Goal: Task Accomplishment & Management: Use online tool/utility

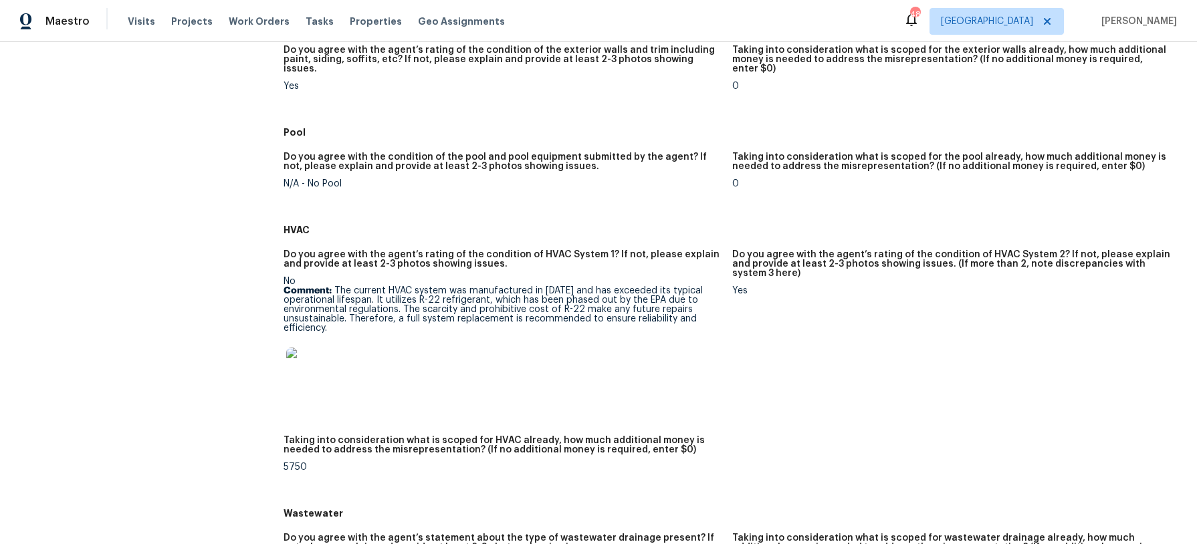
scroll to position [703, 0]
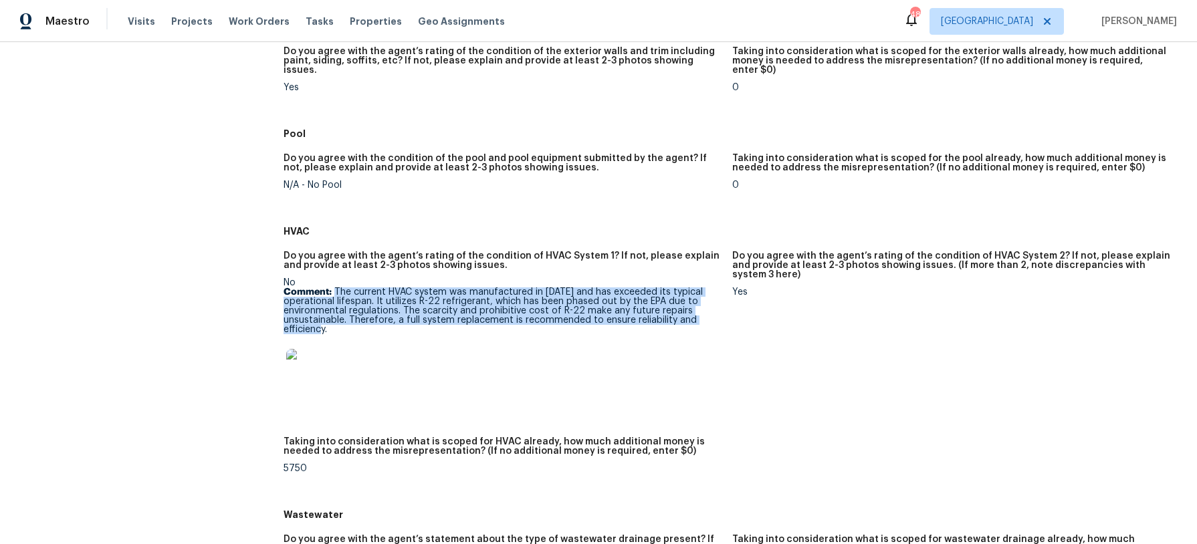
drag, startPoint x: 335, startPoint y: 264, endPoint x: 399, endPoint y: 304, distance: 75.7
click at [399, 304] on p "Comment: The current HVAC system was manufactured in [DATE] and has exceeded it…" at bounding box center [502, 311] width 438 height 47
copy p "The current HVAC system was manufactured in [DATE] and has exceeded its typical…"
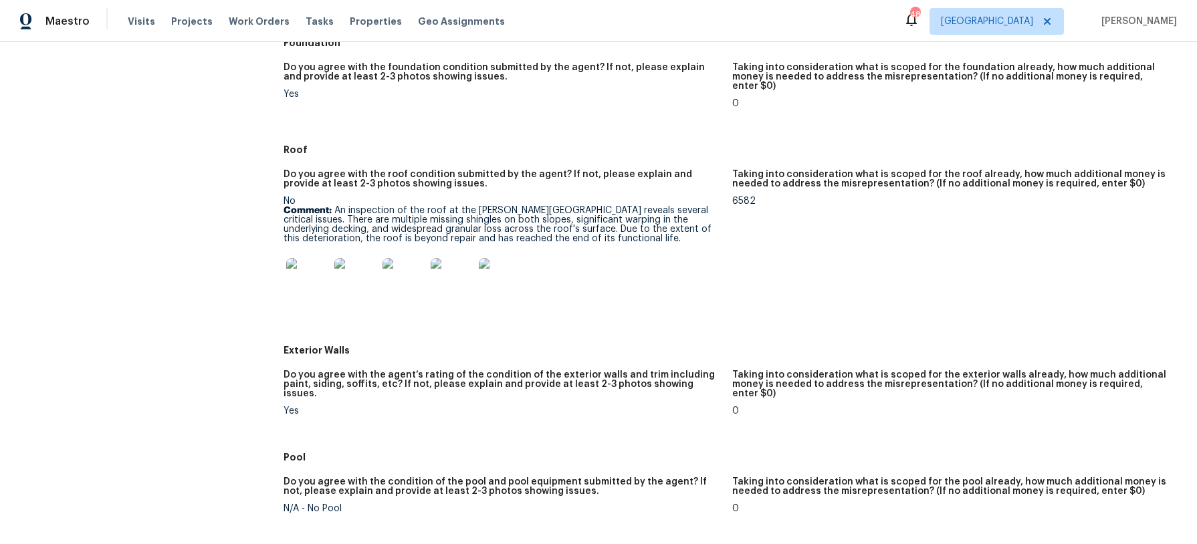
scroll to position [376, 0]
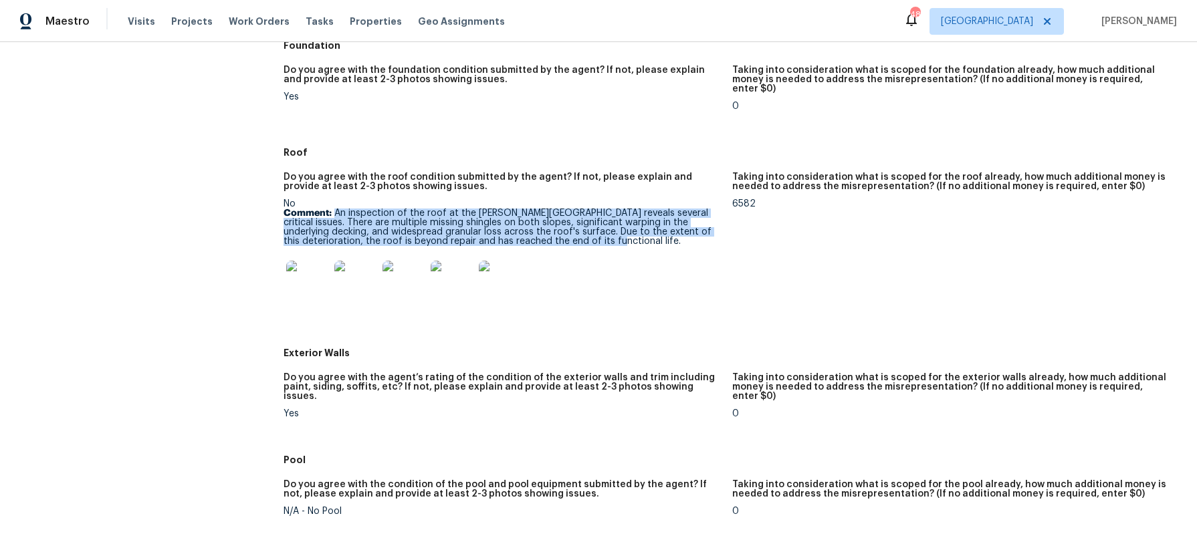
drag, startPoint x: 334, startPoint y: 196, endPoint x: 553, endPoint y: 223, distance: 221.0
click at [553, 223] on p "Comment: An inspection of the roof at the [PERSON_NAME] residence reveals sever…" at bounding box center [502, 227] width 438 height 37
copy p "An inspection of the roof at the Holmes residence reveals several critical issu…"
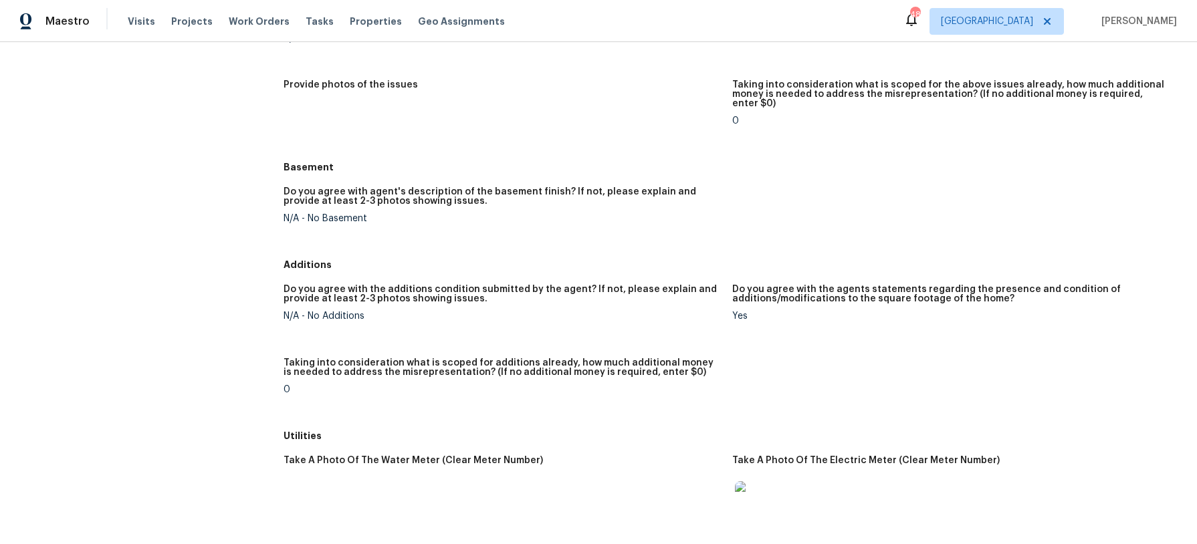
scroll to position [1964, 0]
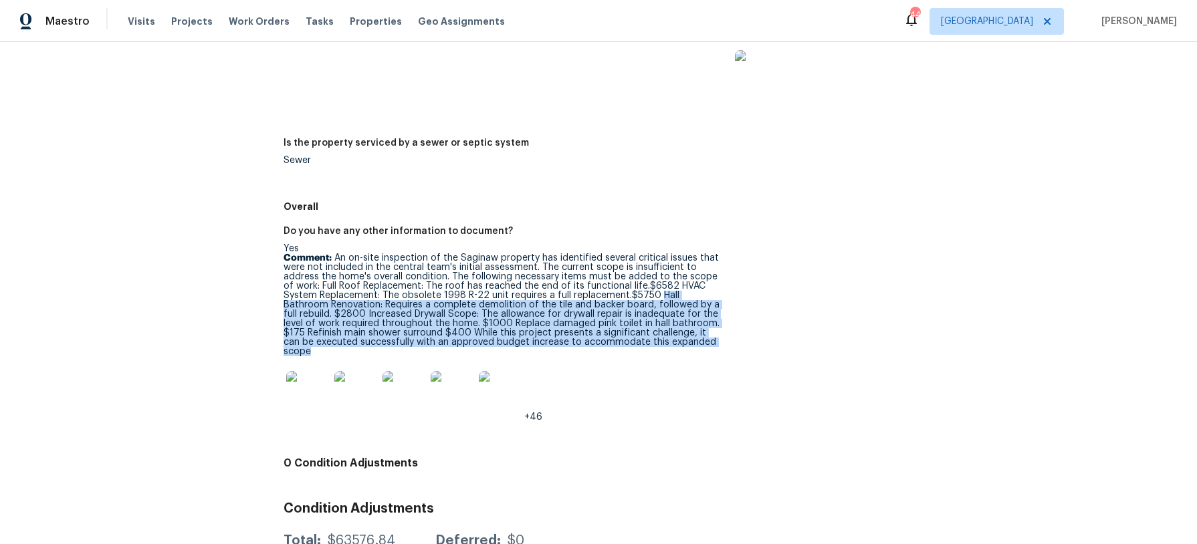
drag, startPoint x: 620, startPoint y: 249, endPoint x: 671, endPoint y: 296, distance: 69.1
click at [671, 296] on p "Comment: An on-site inspection of the Saginaw property has identified several c…" at bounding box center [502, 304] width 438 height 103
copy p "Hall Bathroom Renovation: Requires a complete demolition of the tile and backer…"
click at [306, 371] on img at bounding box center [307, 392] width 43 height 43
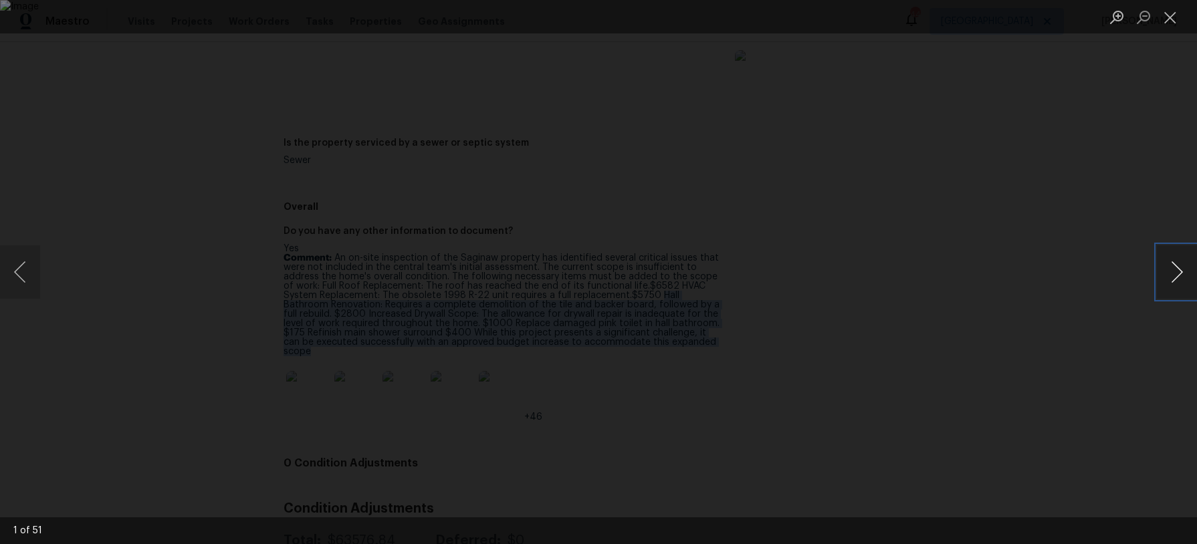
click at [1169, 268] on button "Next image" at bounding box center [1177, 271] width 40 height 53
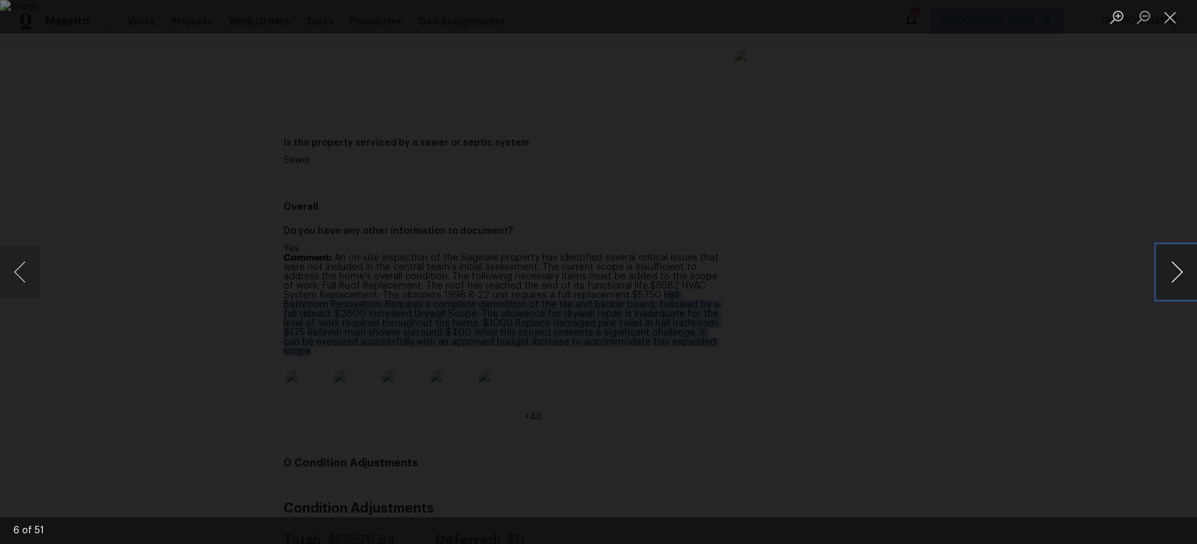
click at [1169, 268] on button "Next image" at bounding box center [1177, 271] width 40 height 53
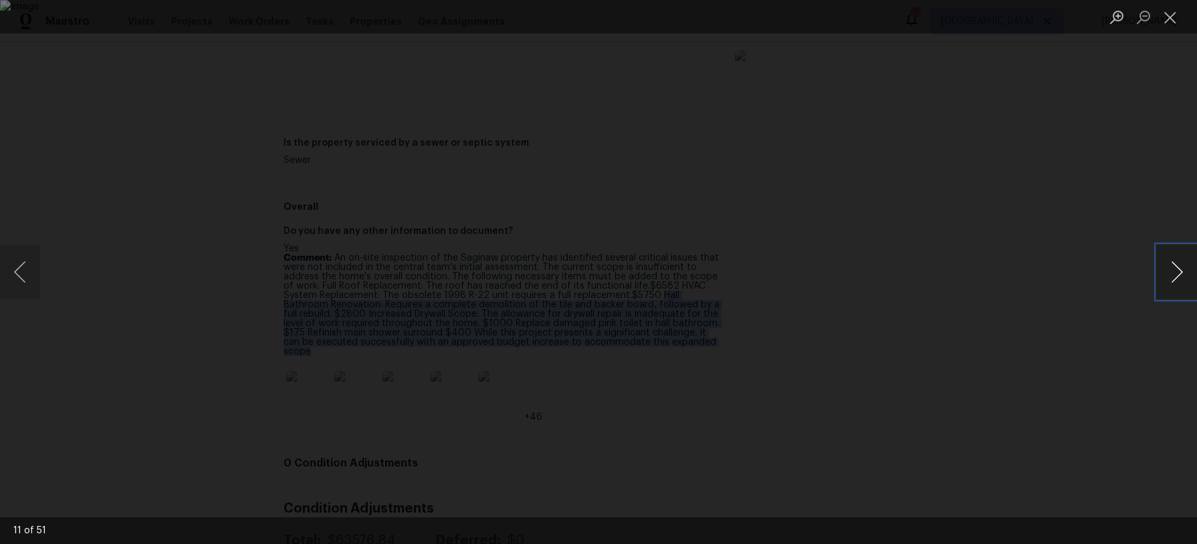
click at [1169, 268] on button "Next image" at bounding box center [1177, 271] width 40 height 53
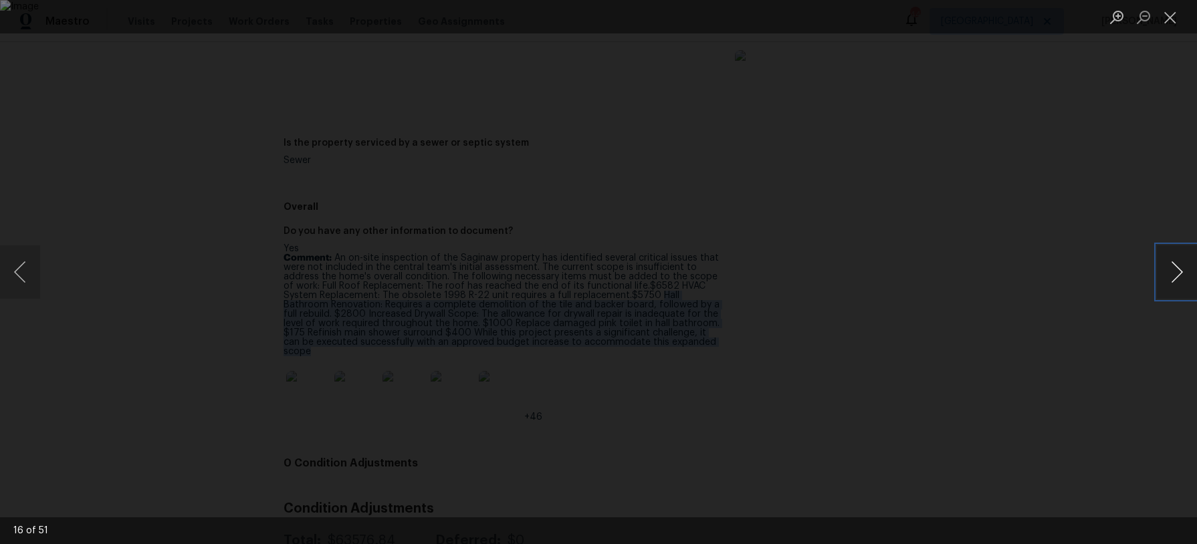
click at [1169, 268] on button "Next image" at bounding box center [1177, 271] width 40 height 53
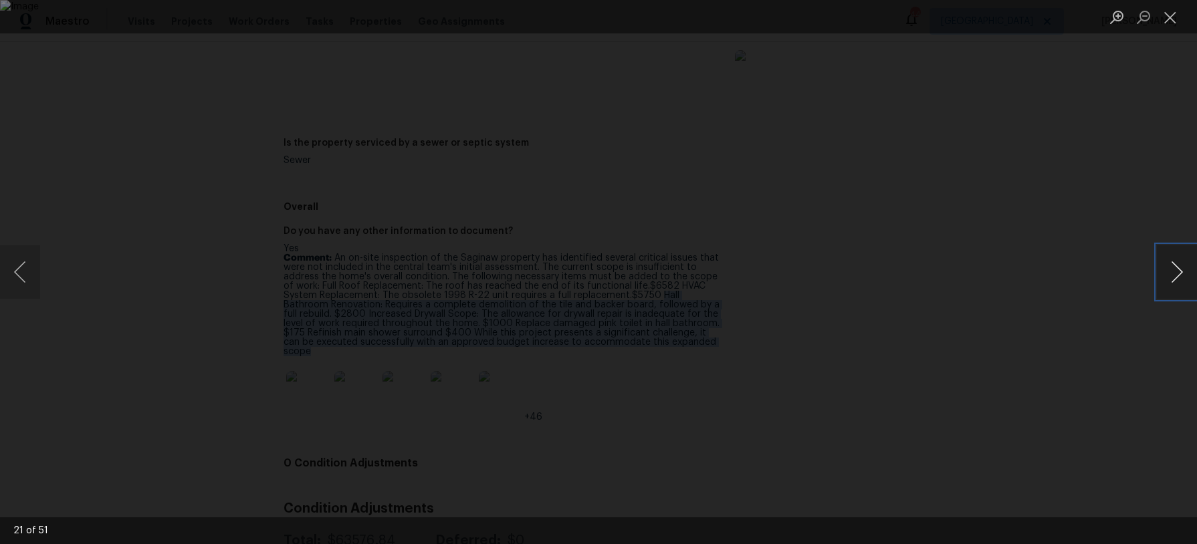
click at [1169, 268] on button "Next image" at bounding box center [1177, 271] width 40 height 53
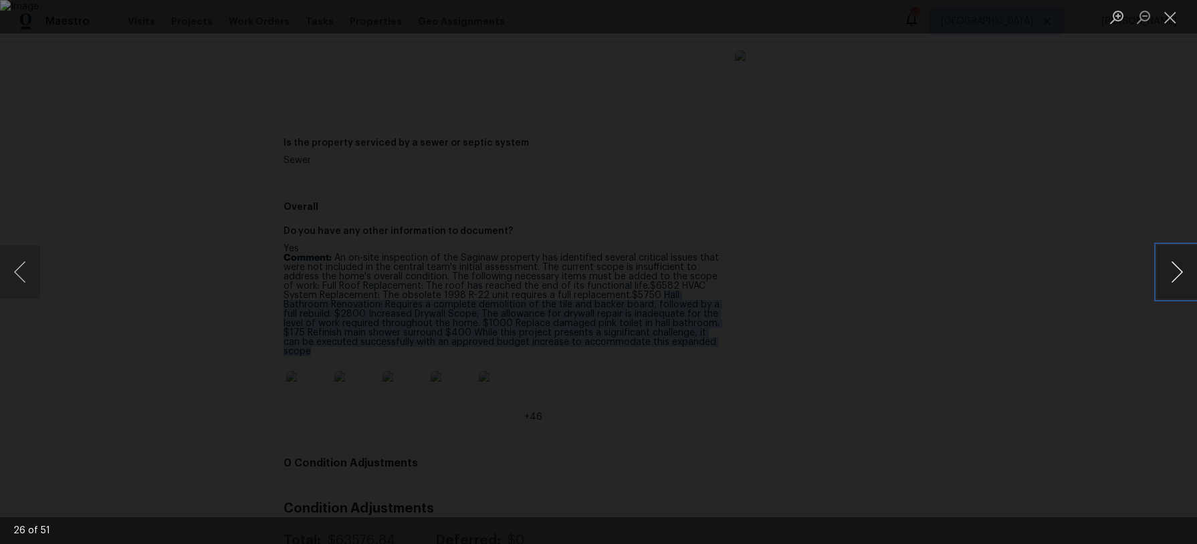
click at [1169, 268] on button "Next image" at bounding box center [1177, 271] width 40 height 53
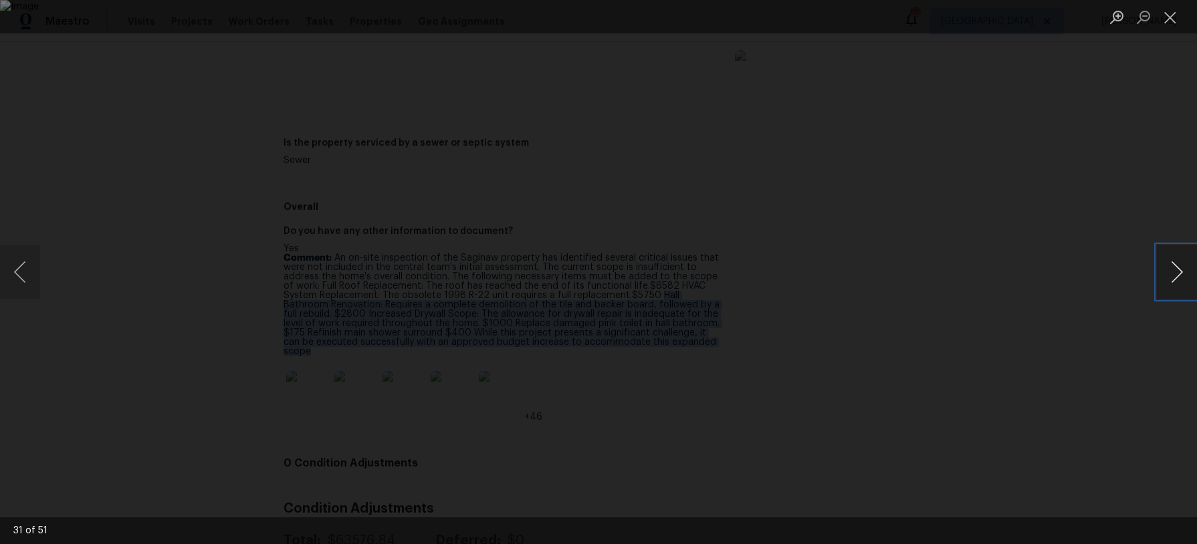
click at [1169, 268] on button "Next image" at bounding box center [1177, 271] width 40 height 53
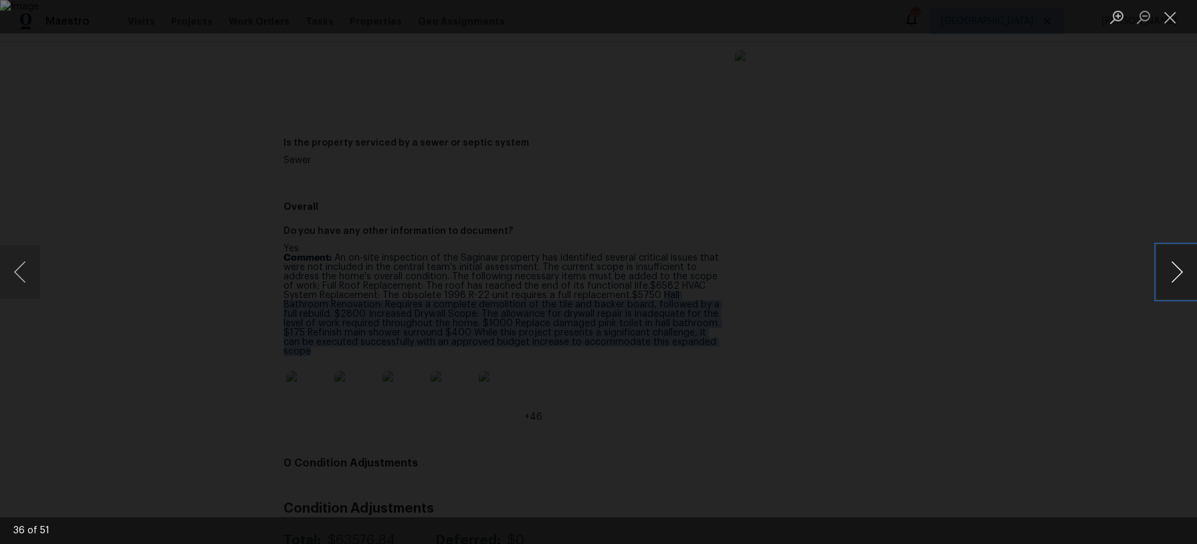
click at [1169, 268] on button "Next image" at bounding box center [1177, 271] width 40 height 53
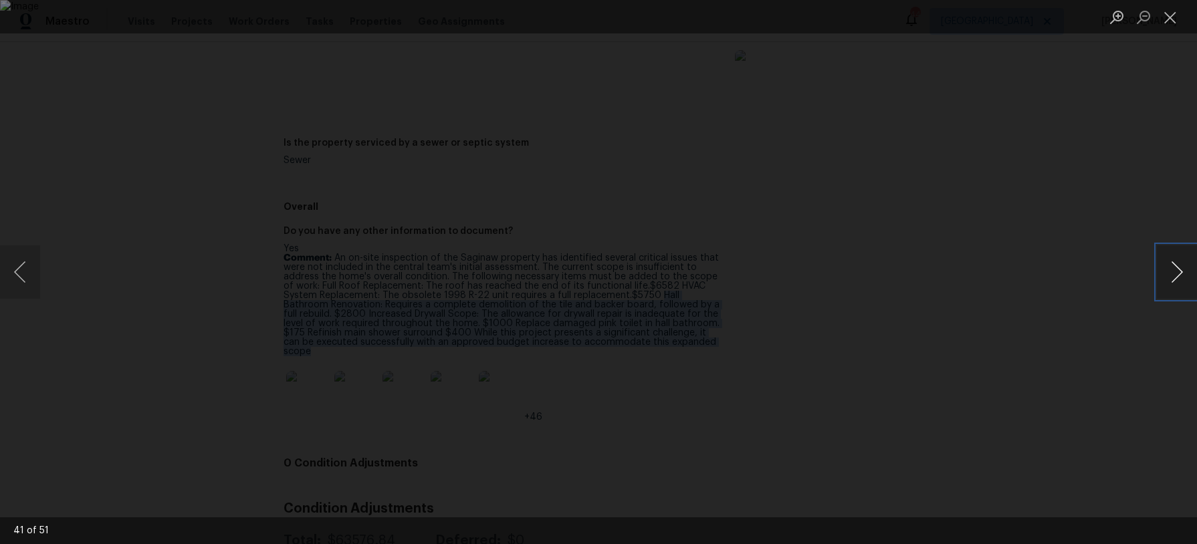
click at [1169, 268] on button "Next image" at bounding box center [1177, 271] width 40 height 53
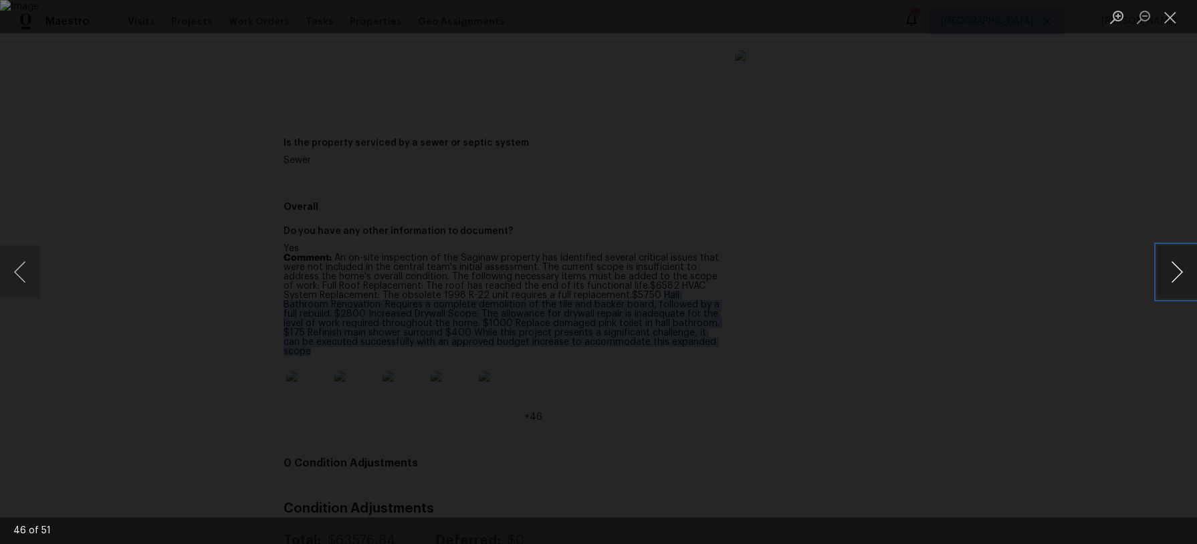
click at [1169, 268] on button "Next image" at bounding box center [1177, 271] width 40 height 53
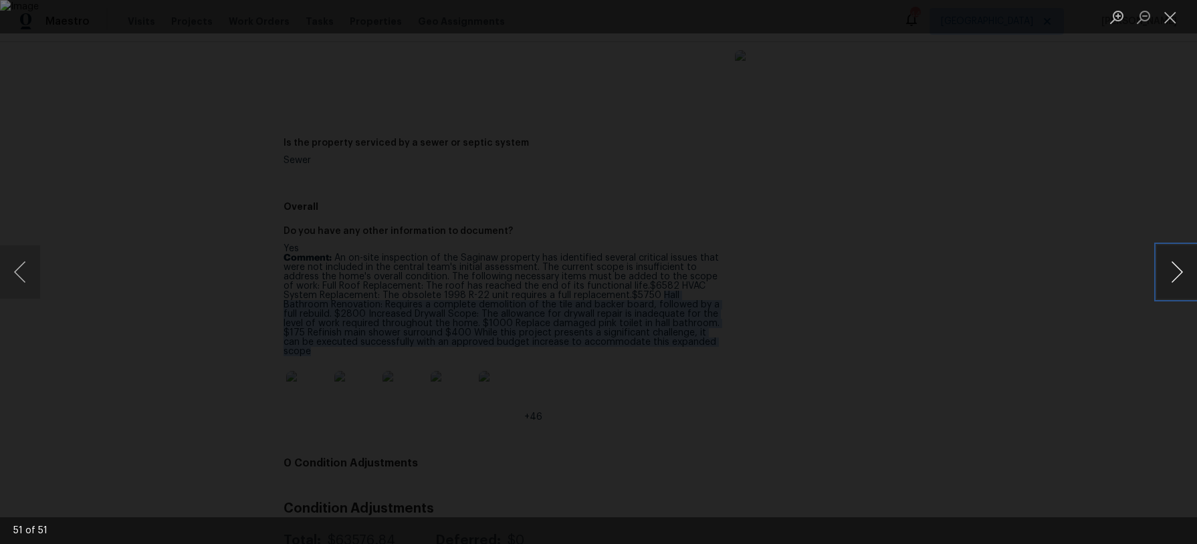
click at [1169, 268] on button "Next image" at bounding box center [1177, 271] width 40 height 53
click at [1170, 22] on button "Close lightbox" at bounding box center [1170, 16] width 27 height 23
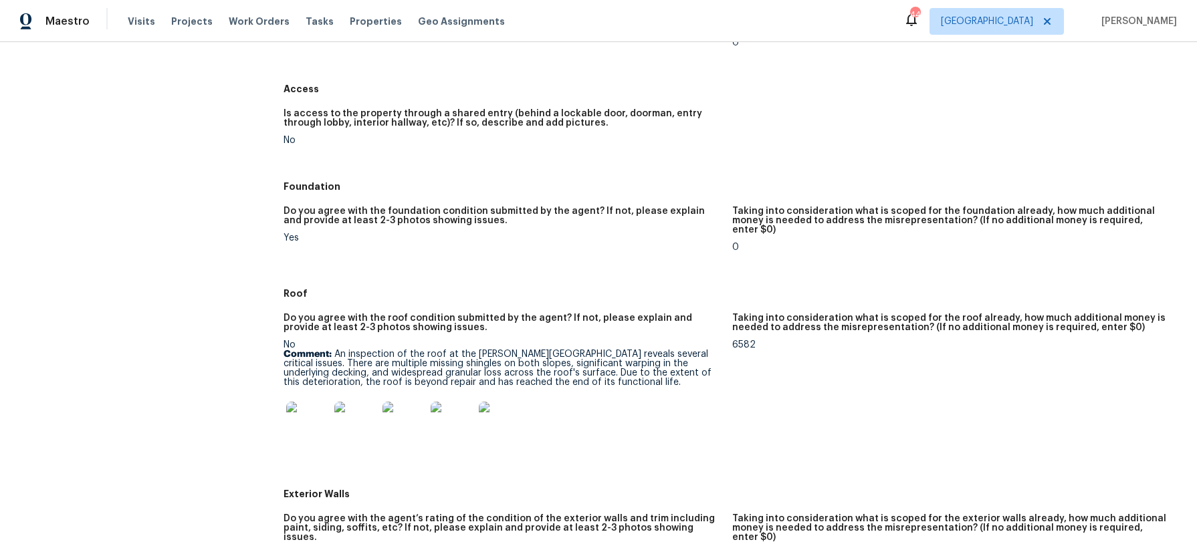
scroll to position [0, 0]
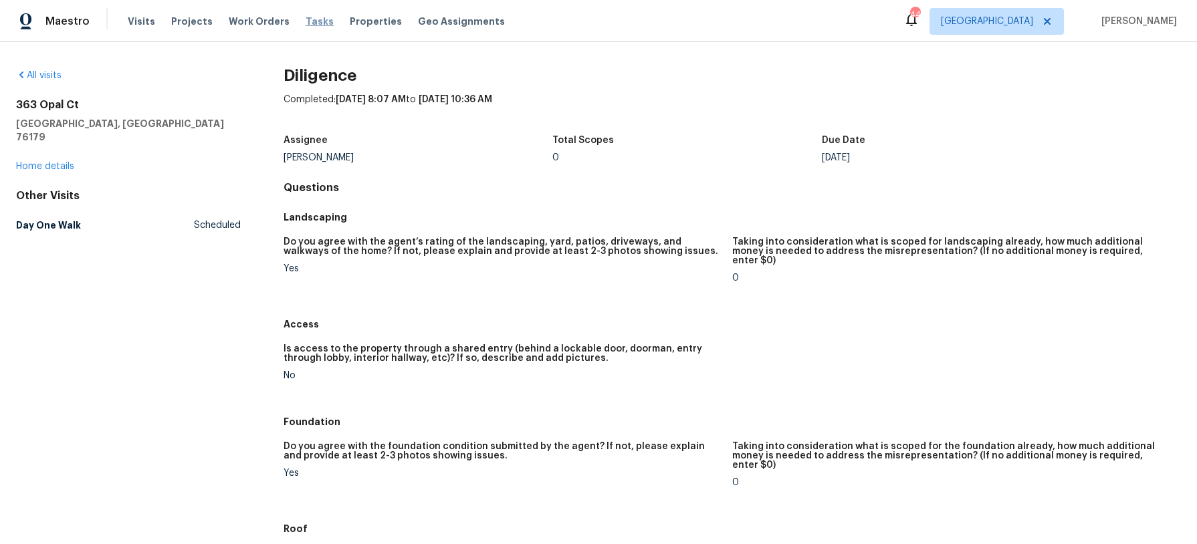
click at [306, 23] on span "Tasks" at bounding box center [320, 21] width 28 height 9
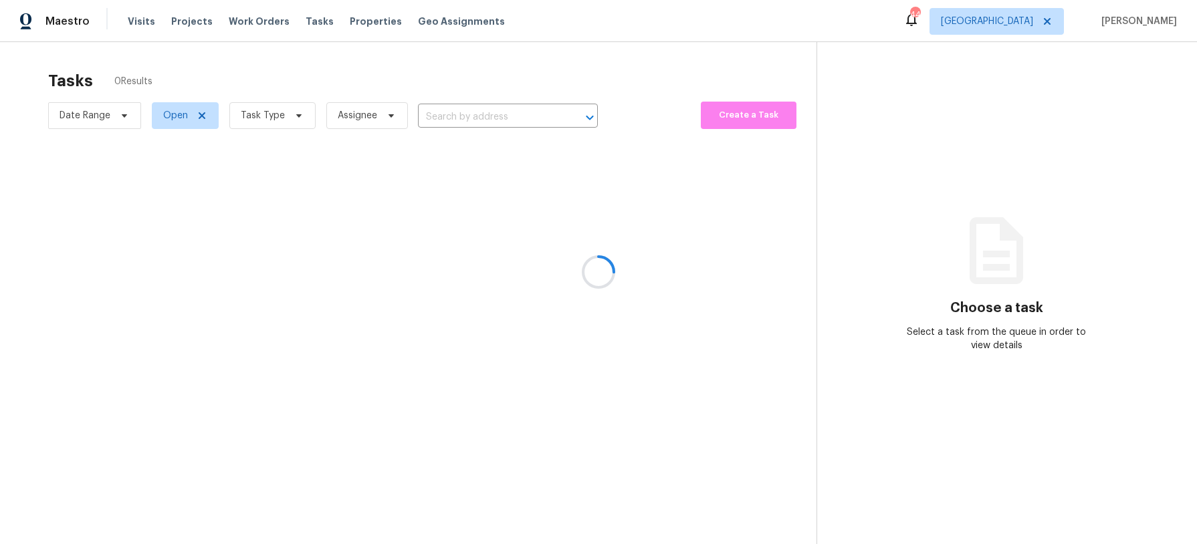
click at [296, 116] on div at bounding box center [598, 272] width 1197 height 544
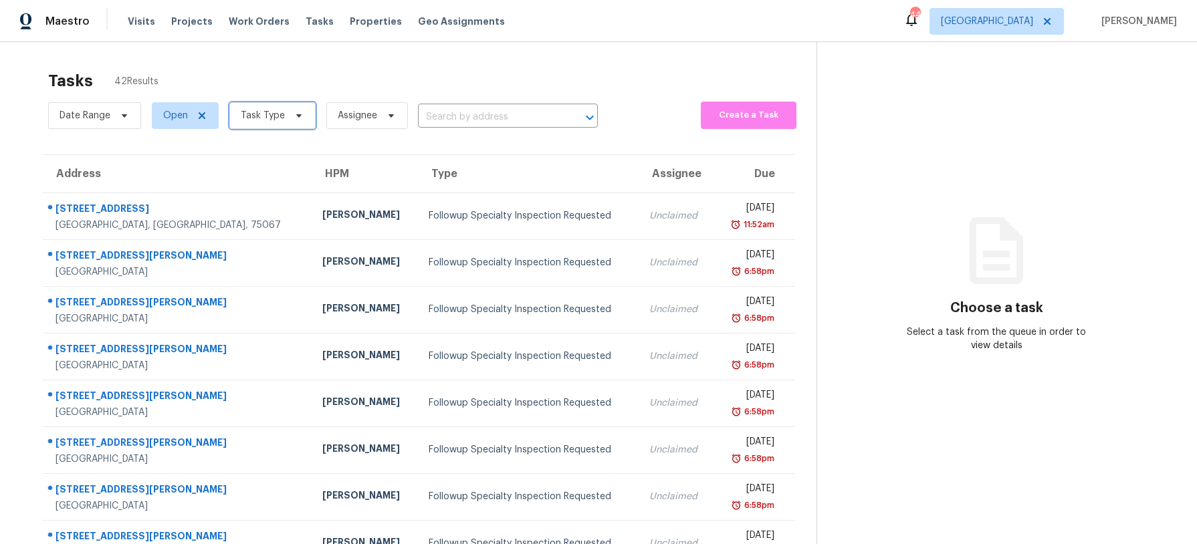
click at [296, 116] on icon at bounding box center [298, 115] width 5 height 3
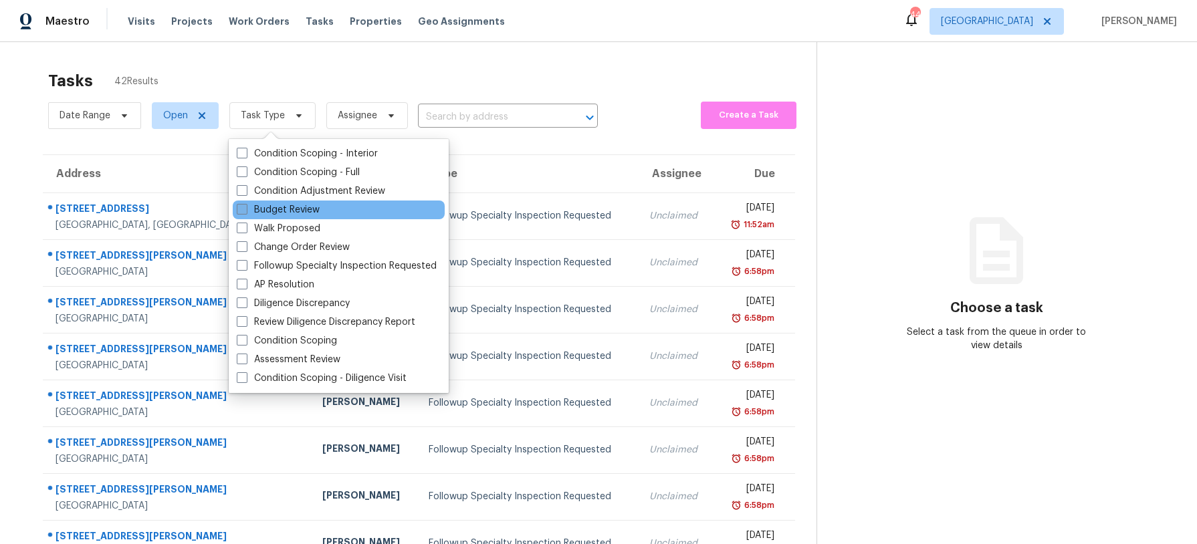
click at [302, 207] on label "Budget Review" at bounding box center [278, 209] width 83 height 13
click at [245, 207] on input "Budget Review" at bounding box center [241, 207] width 9 height 9
checkbox input "true"
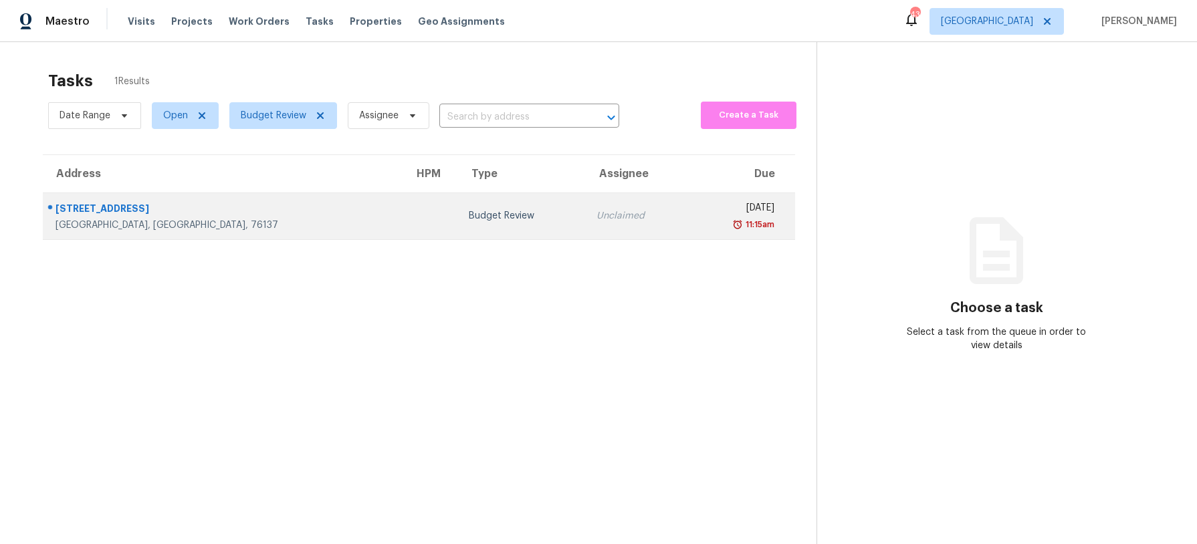
click at [469, 216] on div "Budget Review" at bounding box center [522, 215] width 106 height 13
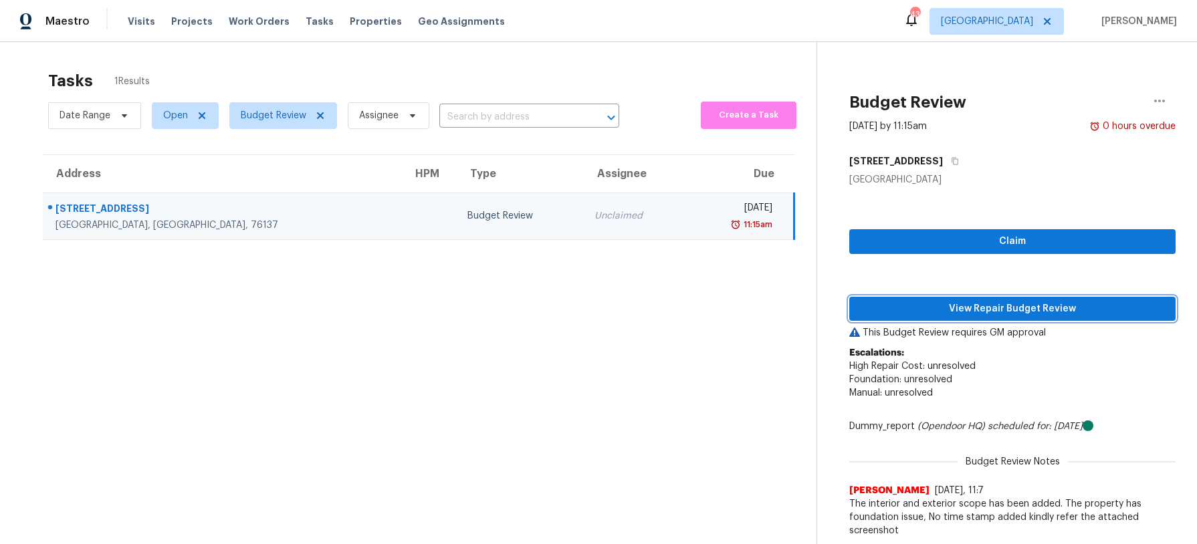
click at [1002, 312] on span "View Repair Budget Review" at bounding box center [1012, 309] width 305 height 17
